Goal: Task Accomplishment & Management: Use online tool/utility

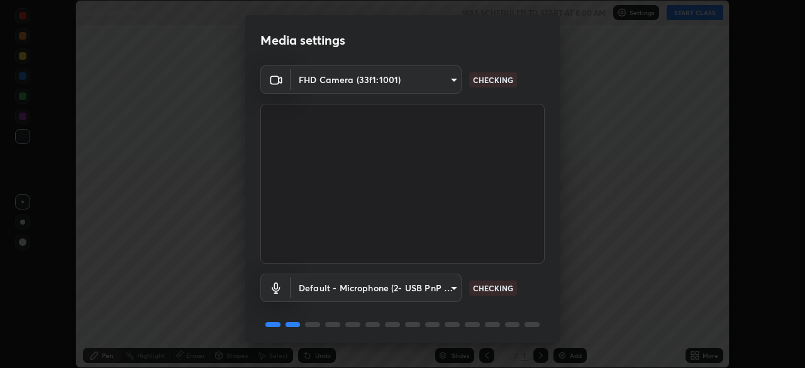
scroll to position [45, 0]
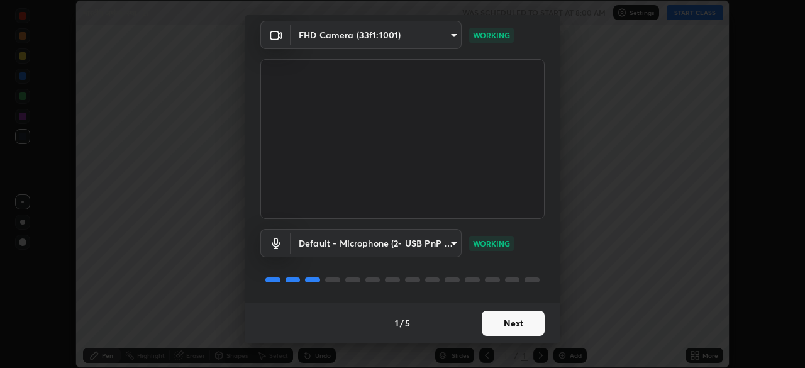
click at [493, 322] on button "Next" at bounding box center [512, 323] width 63 height 25
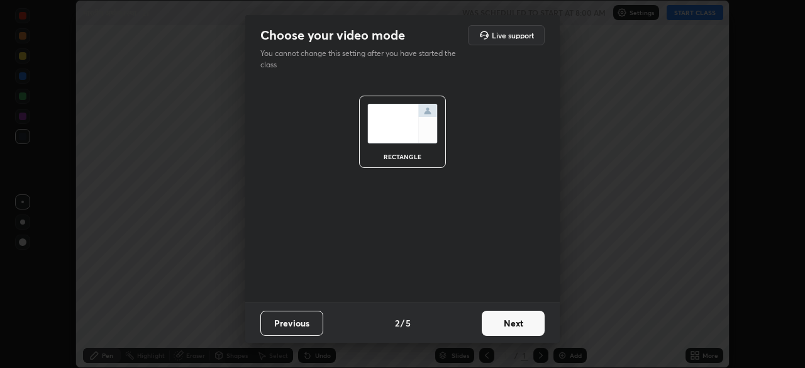
scroll to position [0, 0]
click at [497, 316] on button "Next" at bounding box center [512, 323] width 63 height 25
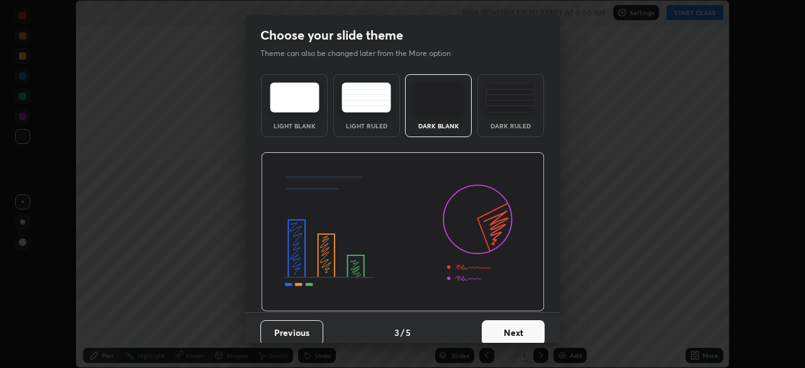
click at [492, 328] on button "Next" at bounding box center [512, 332] width 63 height 25
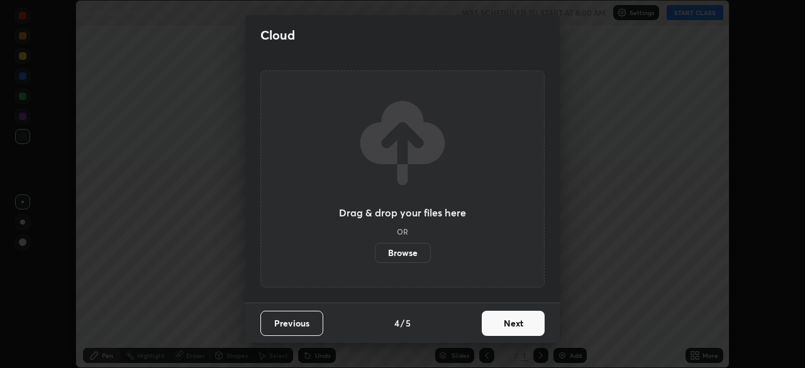
click at [489, 326] on button "Next" at bounding box center [512, 323] width 63 height 25
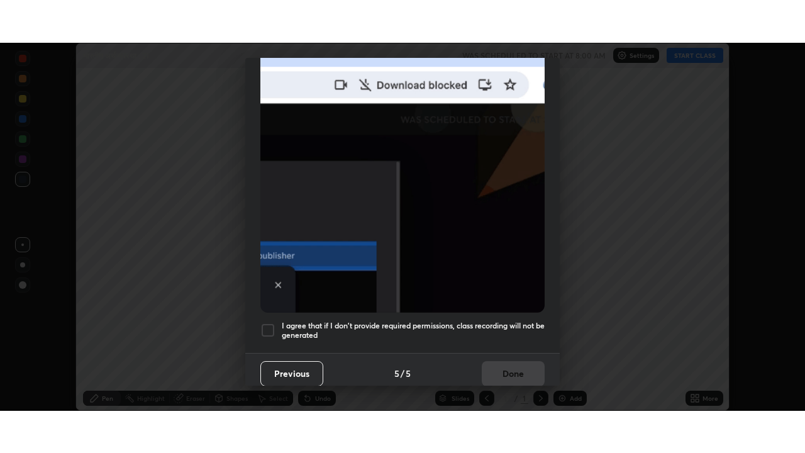
scroll to position [301, 0]
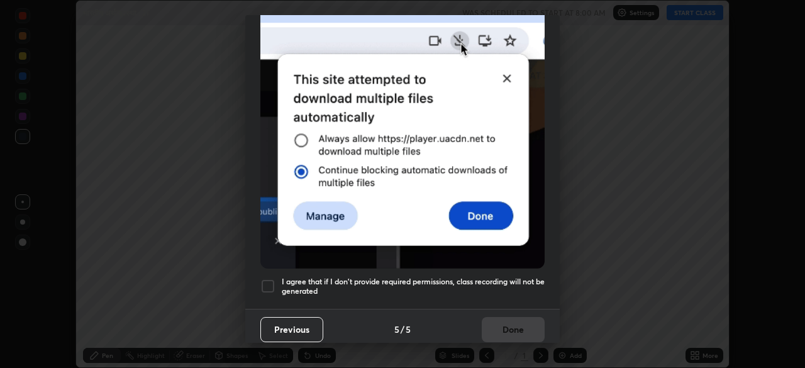
click at [269, 278] on div at bounding box center [267, 285] width 15 height 15
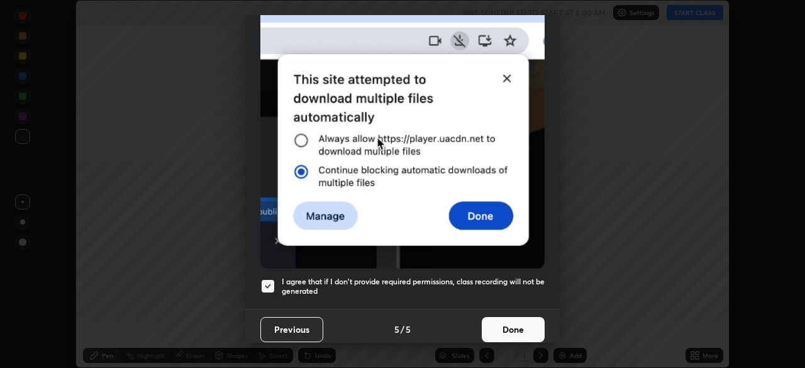
click at [507, 324] on button "Done" at bounding box center [512, 329] width 63 height 25
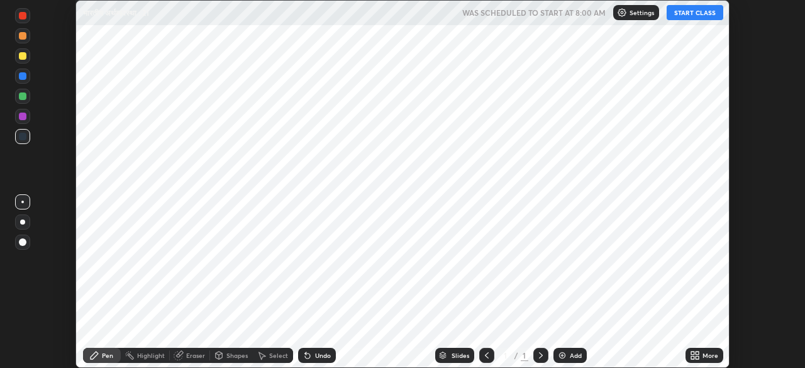
click at [696, 357] on icon at bounding box center [696, 357] width 3 height 3
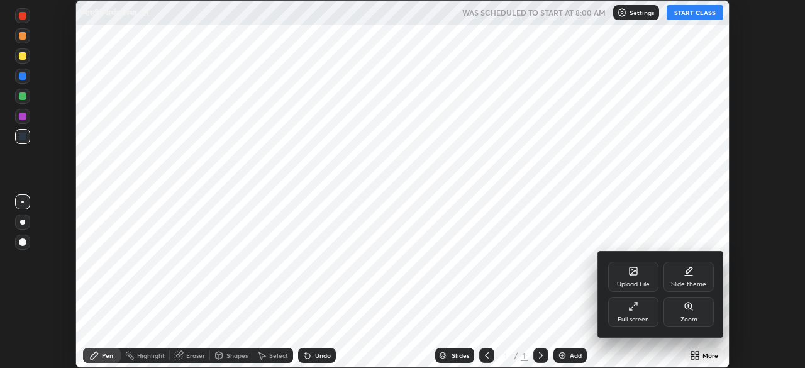
click at [628, 309] on icon at bounding box center [633, 306] width 10 height 10
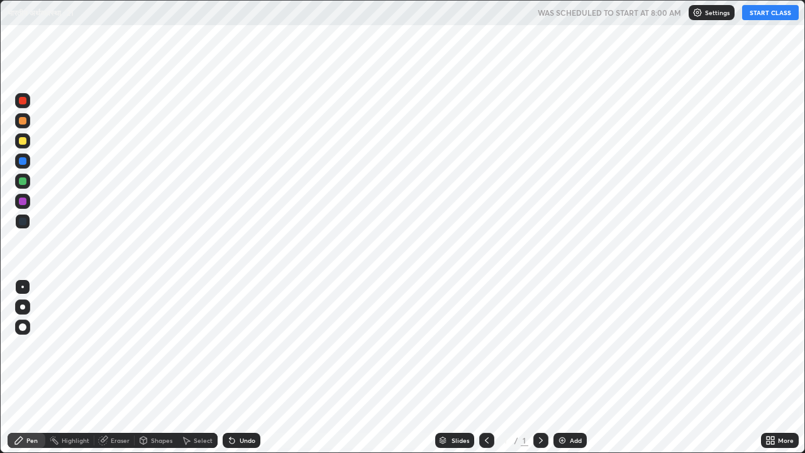
scroll to position [453, 805]
click at [560, 367] on img at bounding box center [562, 440] width 10 height 10
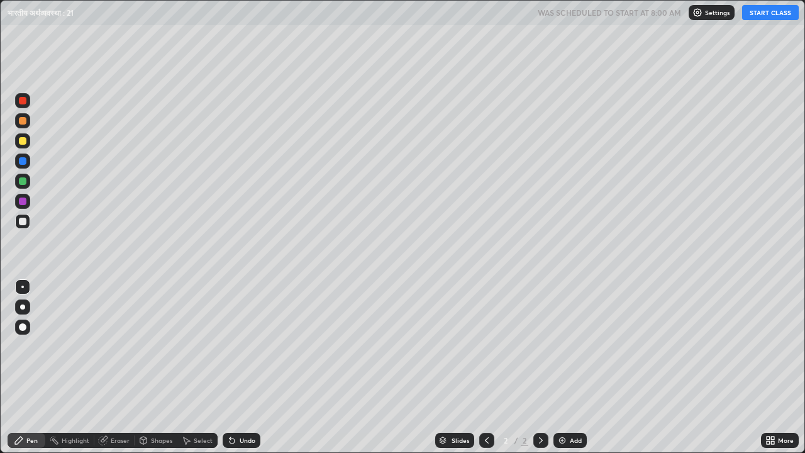
click at [563, 367] on img at bounding box center [562, 440] width 10 height 10
click at [485, 367] on icon at bounding box center [486, 440] width 10 height 10
click at [486, 367] on icon at bounding box center [486, 440] width 10 height 10
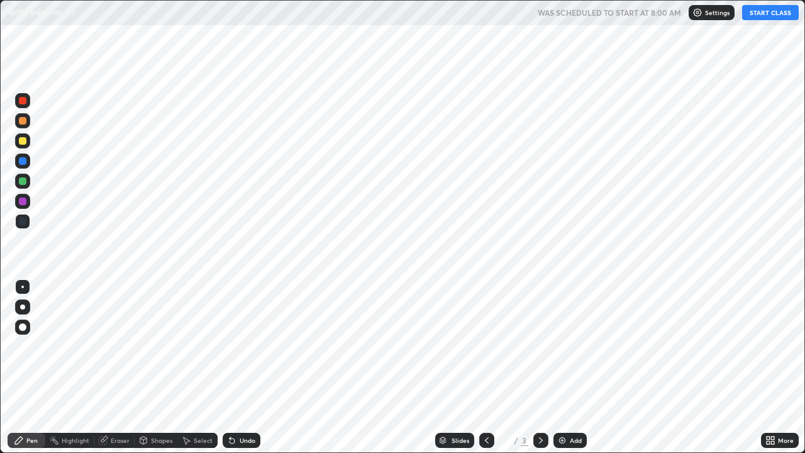
click at [542, 367] on icon at bounding box center [541, 440] width 10 height 10
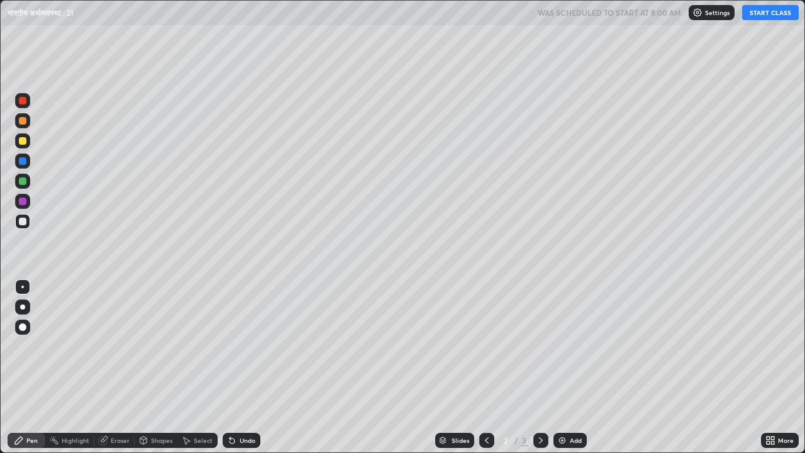
click at [766, 18] on button "START CLASS" at bounding box center [770, 12] width 57 height 15
click at [0, 367] on div "Setting up your live class" at bounding box center [402, 226] width 805 height 453
click at [566, 367] on img at bounding box center [562, 440] width 10 height 10
click at [573, 367] on div "Add" at bounding box center [575, 440] width 12 height 6
click at [569, 367] on div "Add" at bounding box center [575, 440] width 12 height 6
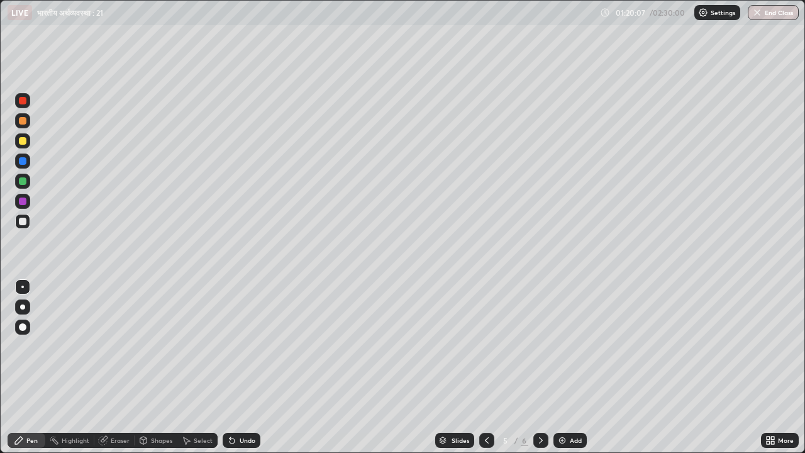
click at [562, 367] on img at bounding box center [562, 440] width 10 height 10
click at [123, 367] on div "Eraser" at bounding box center [120, 440] width 19 height 6
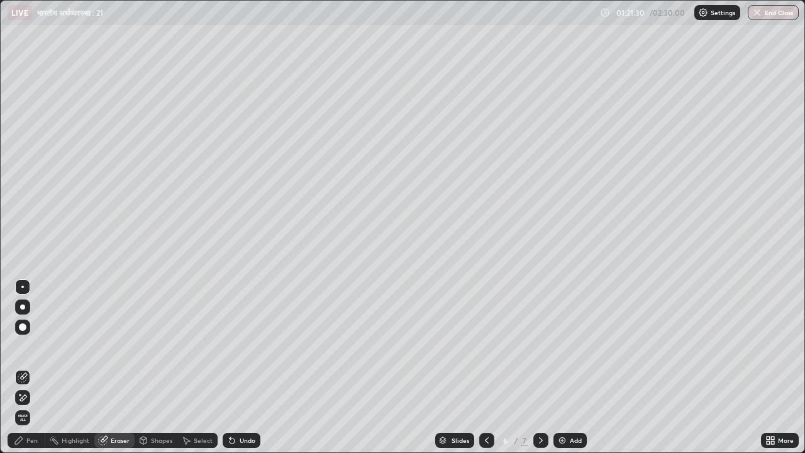
click at [36, 367] on div "Pen" at bounding box center [31, 440] width 11 height 6
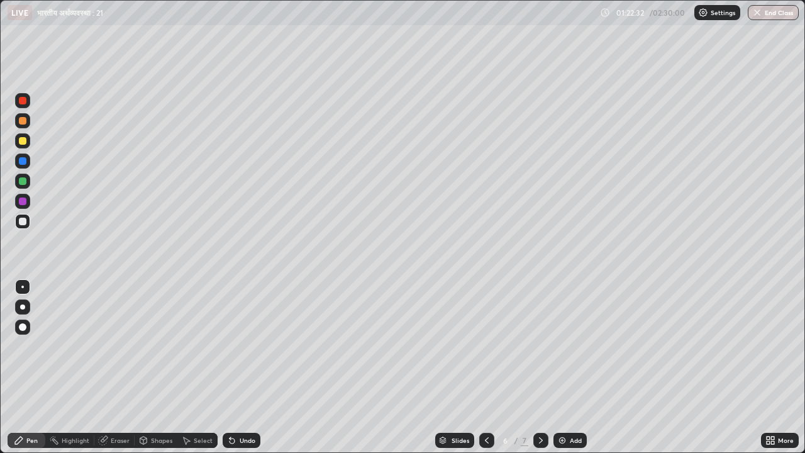
click at [485, 367] on icon at bounding box center [487, 440] width 4 height 6
click at [485, 367] on icon at bounding box center [486, 440] width 10 height 10
click at [539, 367] on icon at bounding box center [541, 440] width 10 height 10
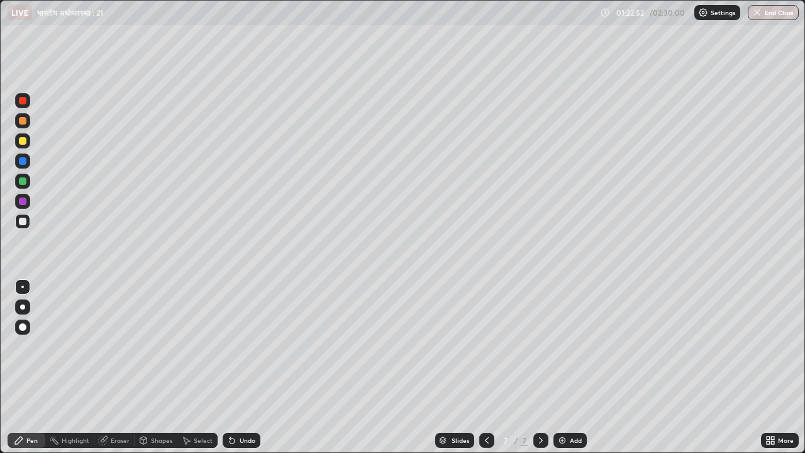
click at [484, 367] on icon at bounding box center [486, 440] width 10 height 10
click at [485, 367] on icon at bounding box center [486, 440] width 10 height 10
click at [539, 367] on icon at bounding box center [541, 440] width 10 height 10
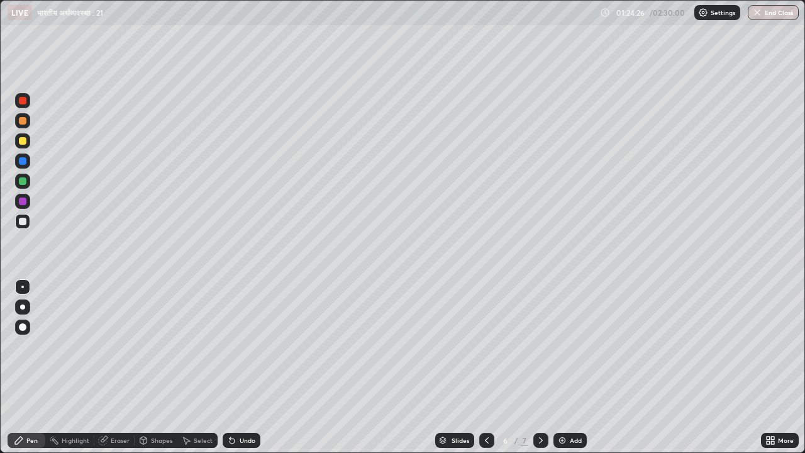
click at [117, 367] on div "Eraser" at bounding box center [120, 440] width 19 height 6
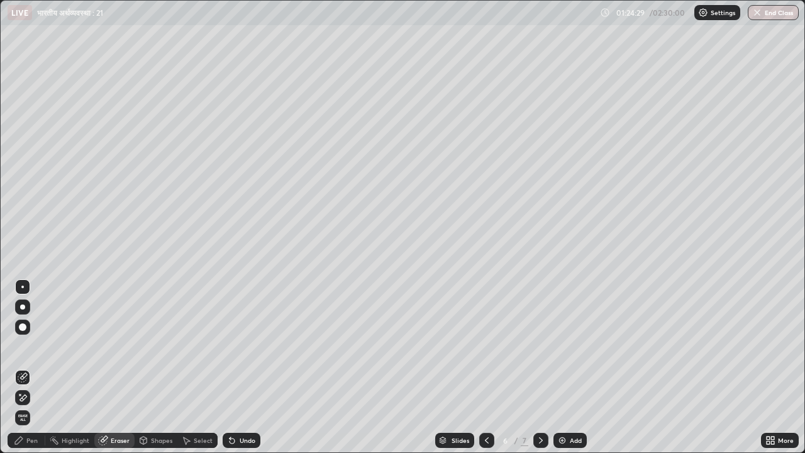
click at [25, 367] on div "Pen" at bounding box center [27, 439] width 38 height 15
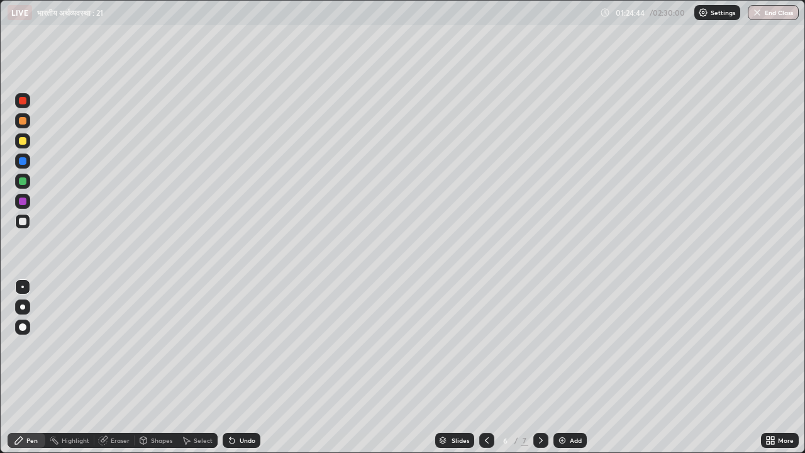
click at [487, 367] on icon at bounding box center [486, 440] width 10 height 10
click at [112, 367] on div "Eraser" at bounding box center [120, 440] width 19 height 6
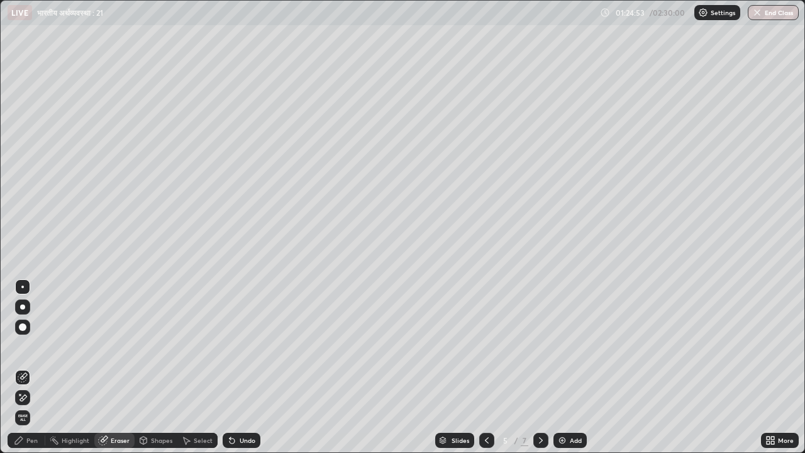
click at [27, 367] on div "Pen" at bounding box center [31, 440] width 11 height 6
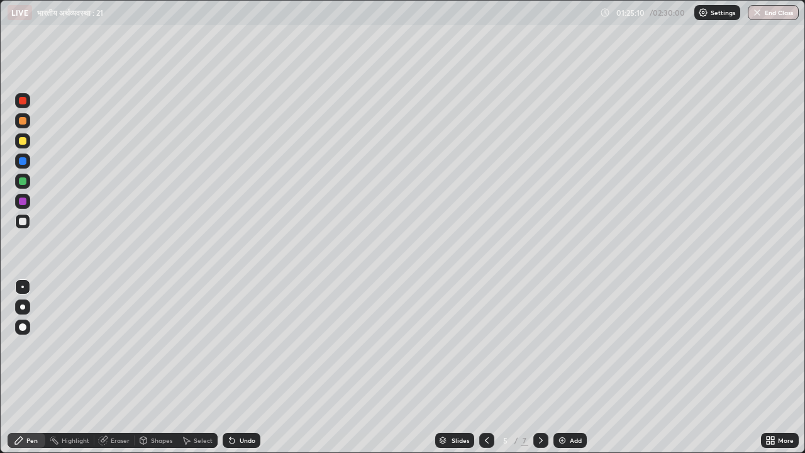
click at [541, 367] on icon at bounding box center [541, 440] width 10 height 10
click at [485, 367] on icon at bounding box center [486, 440] width 10 height 10
click at [540, 367] on icon at bounding box center [541, 440] width 10 height 10
click at [484, 367] on icon at bounding box center [486, 440] width 10 height 10
click at [537, 367] on icon at bounding box center [541, 440] width 10 height 10
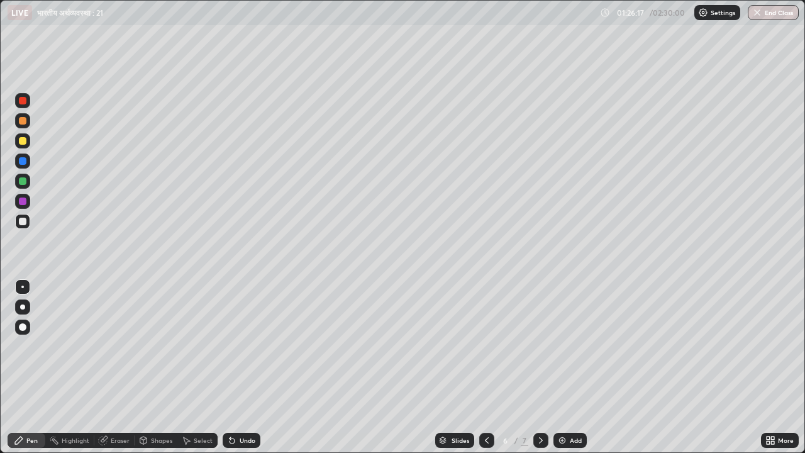
click at [116, 367] on div "Eraser" at bounding box center [120, 440] width 19 height 6
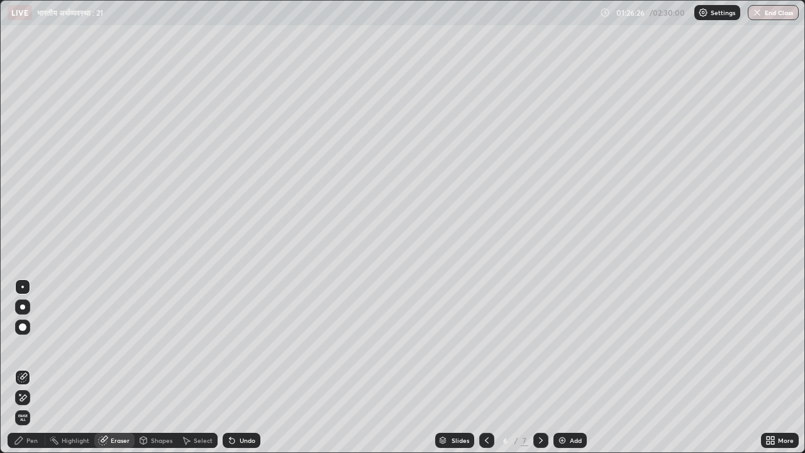
click at [32, 367] on div "Pen" at bounding box center [31, 440] width 11 height 6
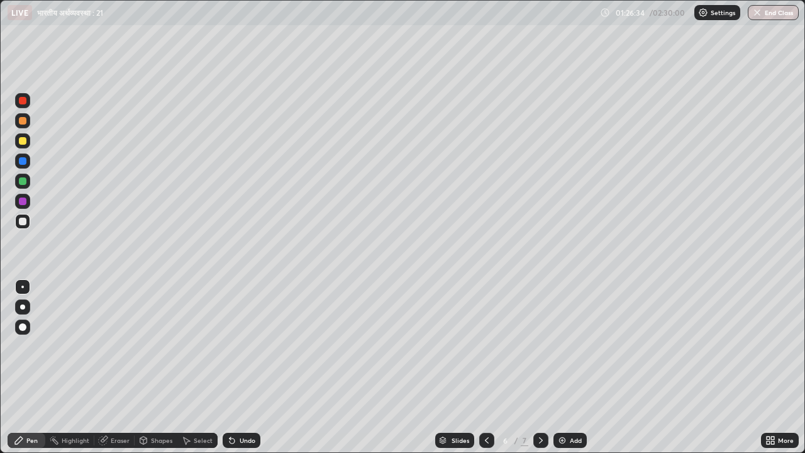
click at [486, 367] on icon at bounding box center [486, 440] width 10 height 10
click at [120, 367] on div "Eraser" at bounding box center [120, 440] width 19 height 6
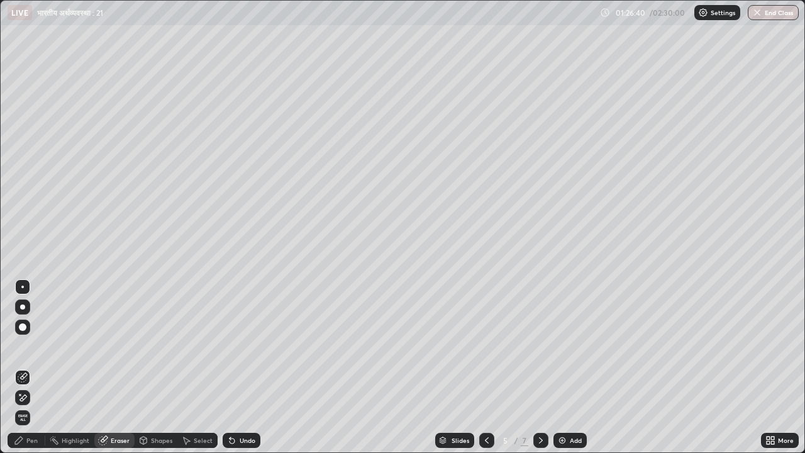
click at [30, 367] on div "Pen" at bounding box center [31, 440] width 11 height 6
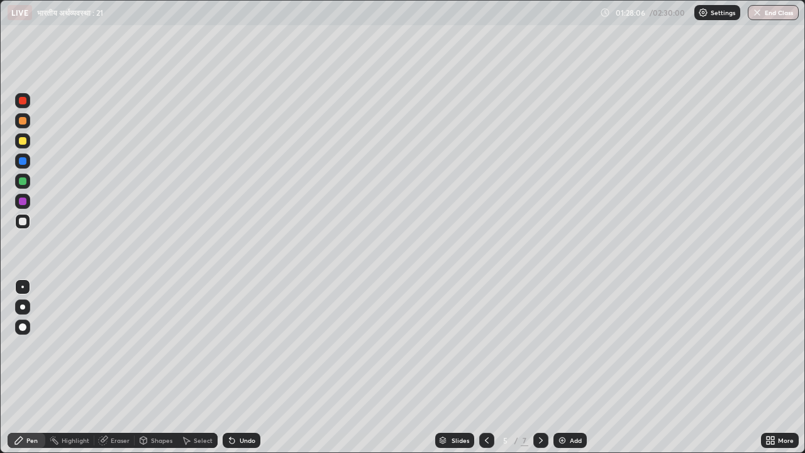
click at [539, 367] on icon at bounding box center [541, 440] width 10 height 10
click at [121, 367] on div "Eraser" at bounding box center [120, 440] width 19 height 6
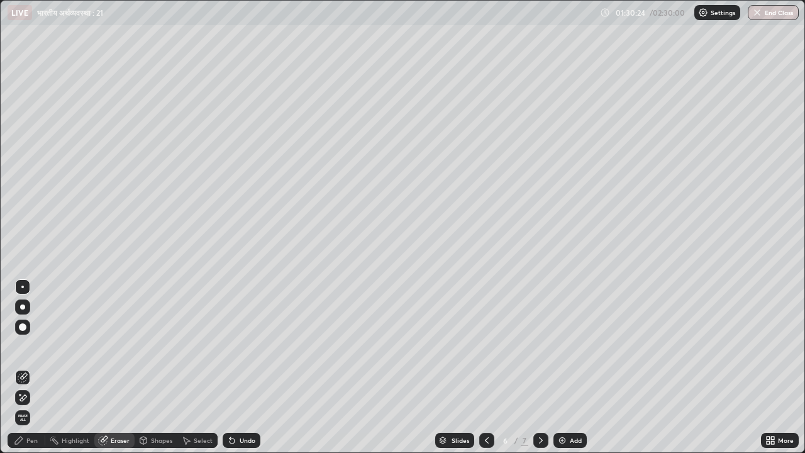
click at [27, 367] on div "Pen" at bounding box center [31, 440] width 11 height 6
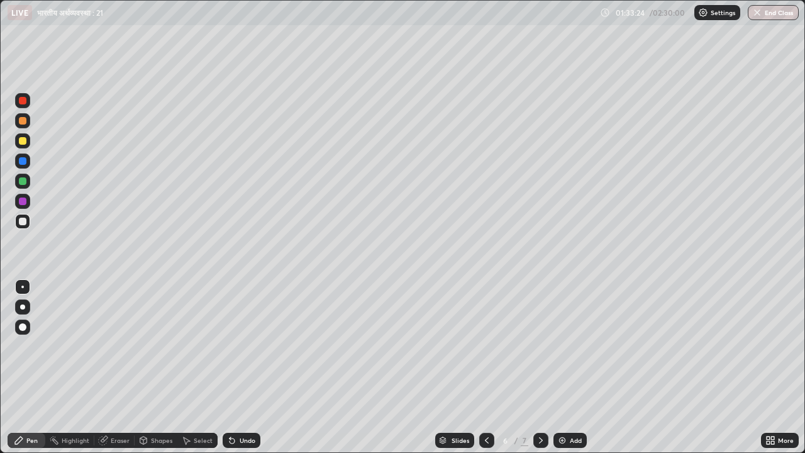
click at [570, 367] on div "Add" at bounding box center [575, 440] width 12 height 6
click at [558, 367] on img at bounding box center [562, 440] width 10 height 10
